Goal: Information Seeking & Learning: Check status

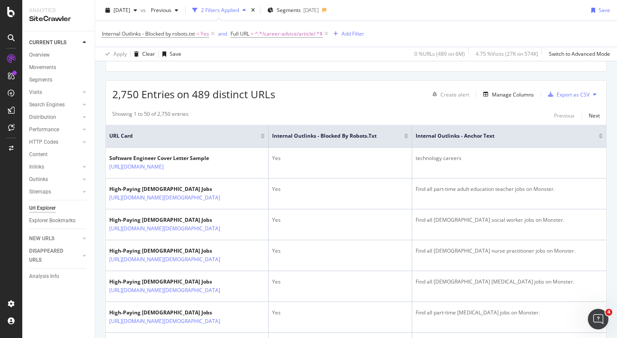
scroll to position [114, 0]
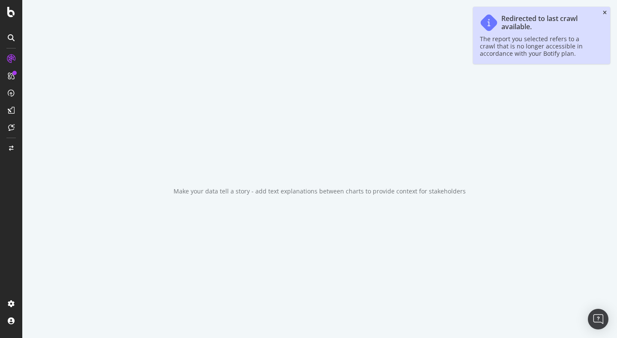
click at [606, 14] on icon "close toast" at bounding box center [605, 12] width 4 height 5
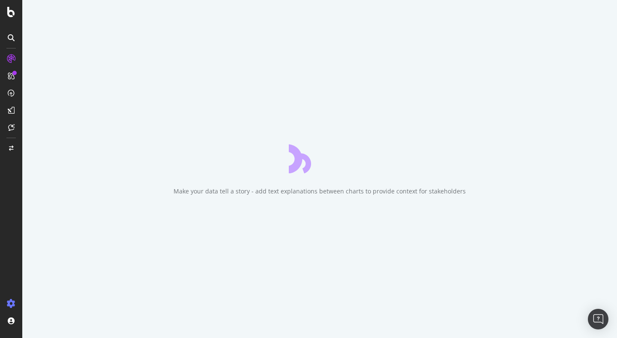
click at [11, 304] on icon at bounding box center [11, 303] width 9 height 9
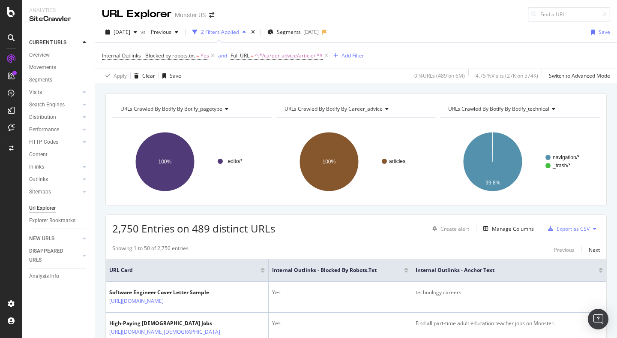
click at [12, 17] on div at bounding box center [11, 169] width 22 height 338
click at [12, 12] on icon at bounding box center [11, 12] width 8 height 10
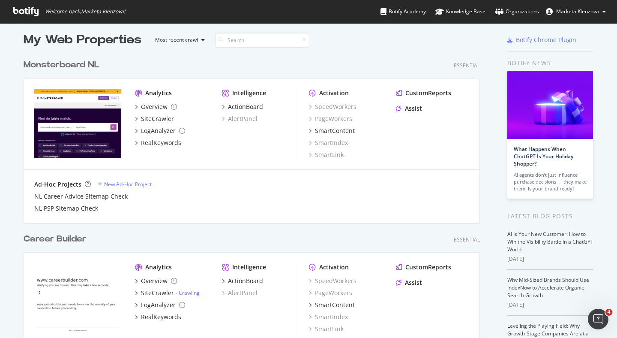
scroll to position [6, 0]
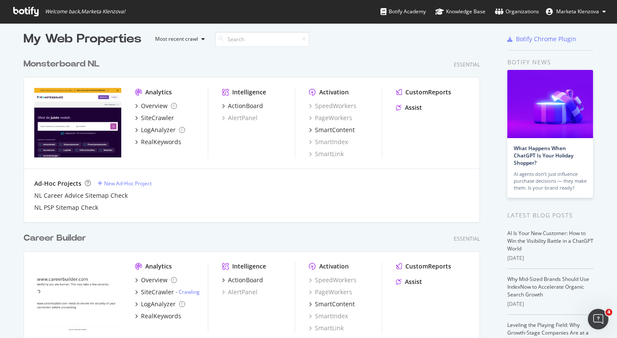
click at [83, 64] on div "Monsterboard NL" at bounding box center [62, 64] width 76 height 12
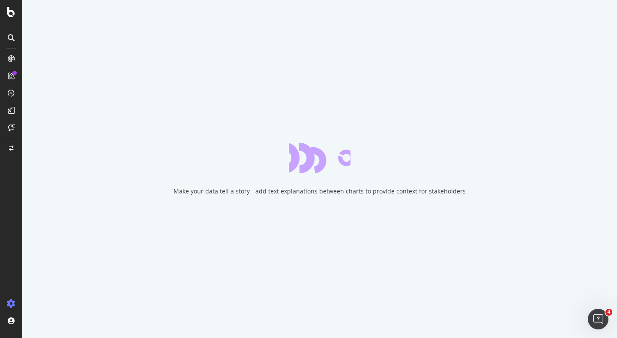
click at [15, 78] on div at bounding box center [11, 76] width 14 height 14
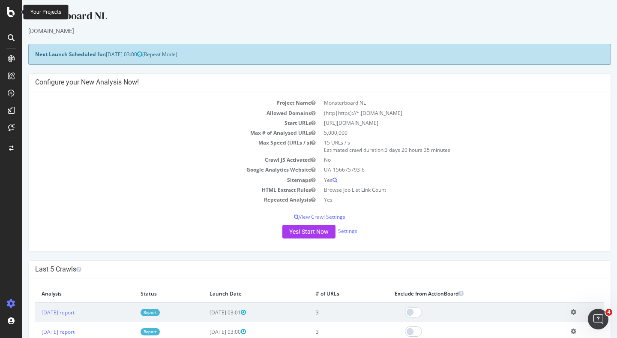
click at [12, 13] on icon at bounding box center [11, 12] width 8 height 10
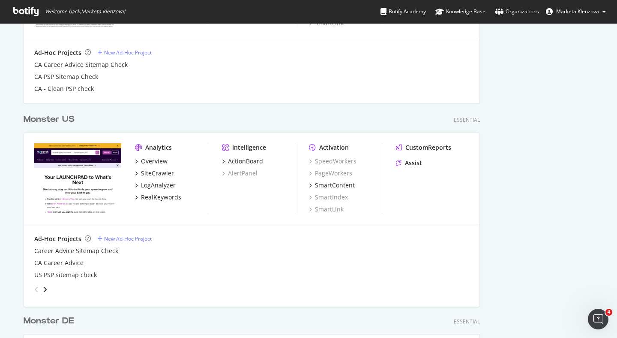
scroll to position [515, 0]
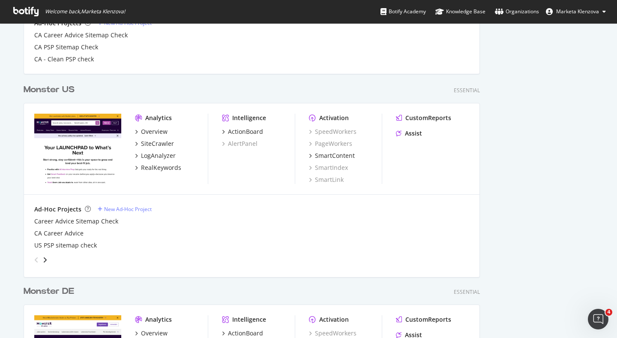
click at [54, 89] on div "Monster US" at bounding box center [49, 90] width 51 height 12
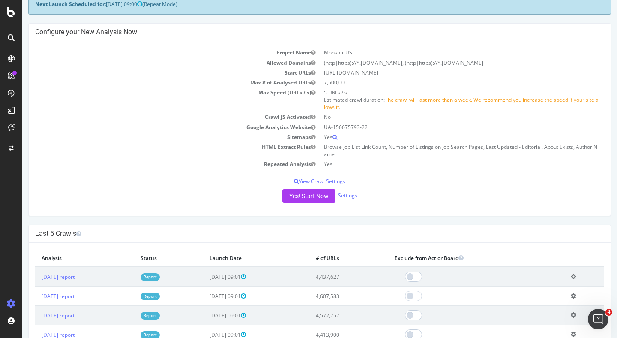
scroll to position [48, 0]
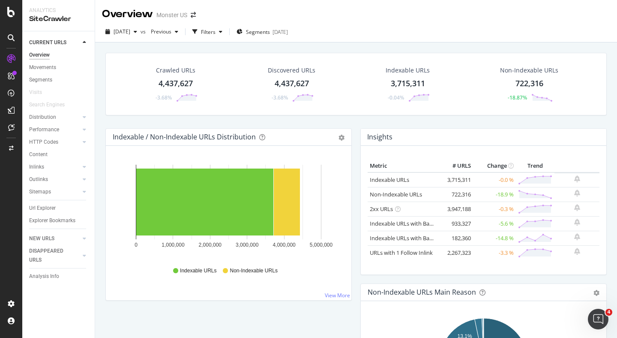
click at [15, 78] on div at bounding box center [11, 76] width 14 height 14
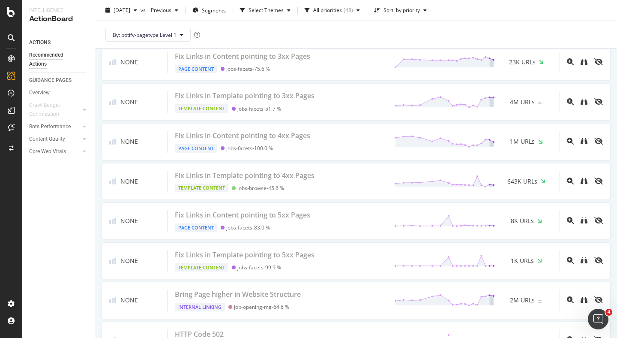
scroll to position [2119, 0]
